Goal: Navigation & Orientation: Understand site structure

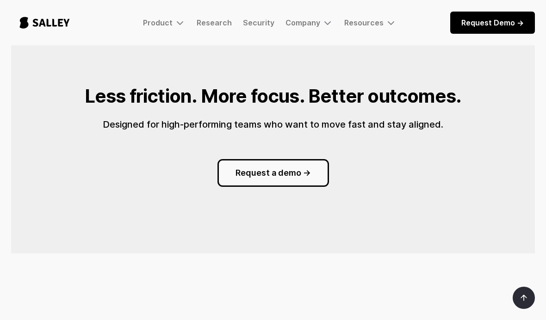
scroll to position [1042, 0]
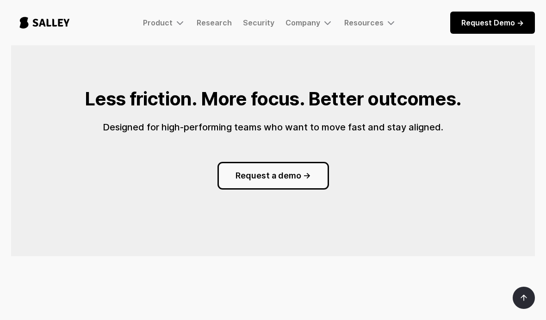
click at [164, 23] on div "Product" at bounding box center [158, 22] width 30 height 9
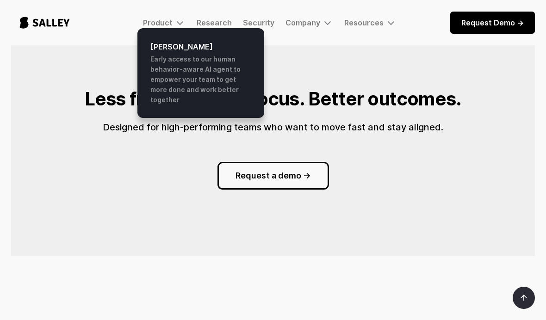
click at [458, 107] on div "Less friction. More focus. Better outcomes. Designed for high-performing teams …" at bounding box center [272, 139] width 381 height 101
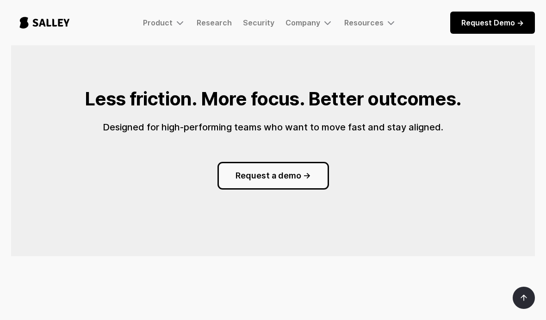
click at [312, 21] on div "Company" at bounding box center [302, 22] width 35 height 9
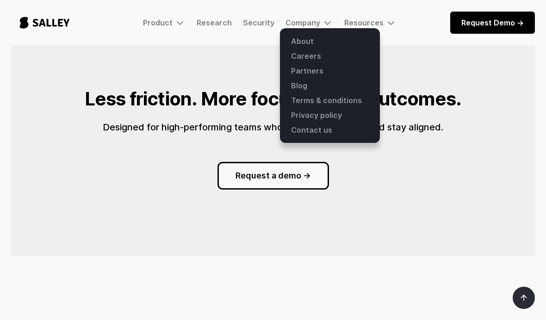
click at [324, 71] on link "Partners" at bounding box center [329, 70] width 89 height 15
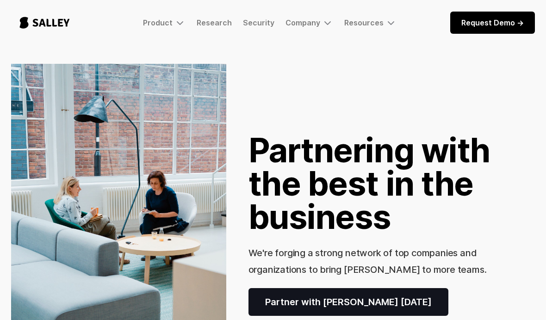
click at [303, 26] on div "Company" at bounding box center [302, 22] width 35 height 9
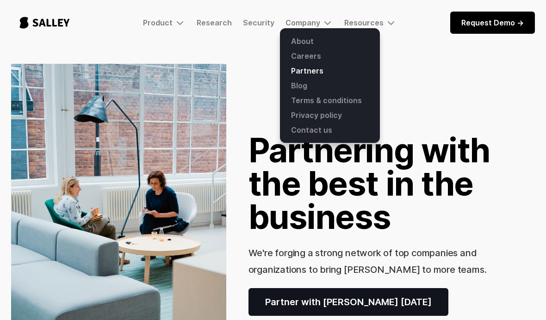
click at [308, 43] on link "About" at bounding box center [329, 41] width 89 height 15
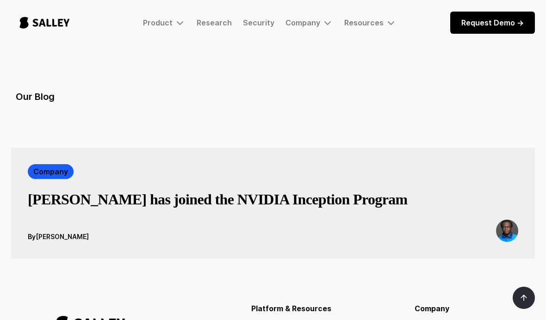
scroll to position [1593, 0]
